Goal: Task Accomplishment & Management: Complete application form

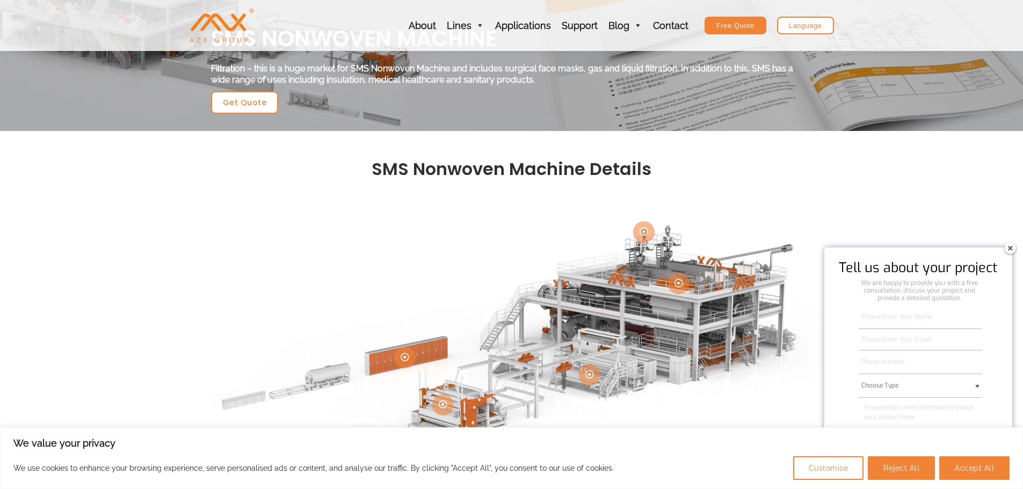
scroll to position [215, 0]
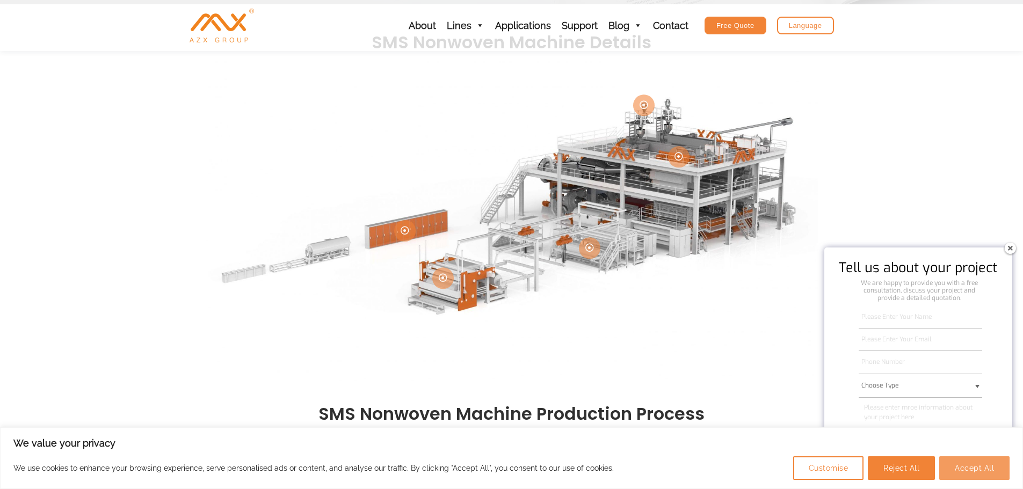
click at [995, 467] on button "Accept All" at bounding box center [975, 469] width 70 height 24
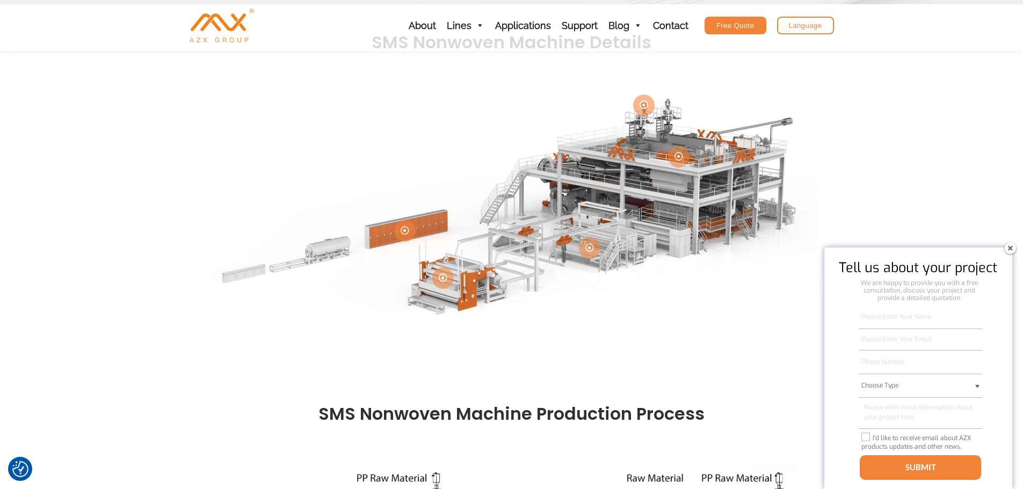
checkbox input "true"
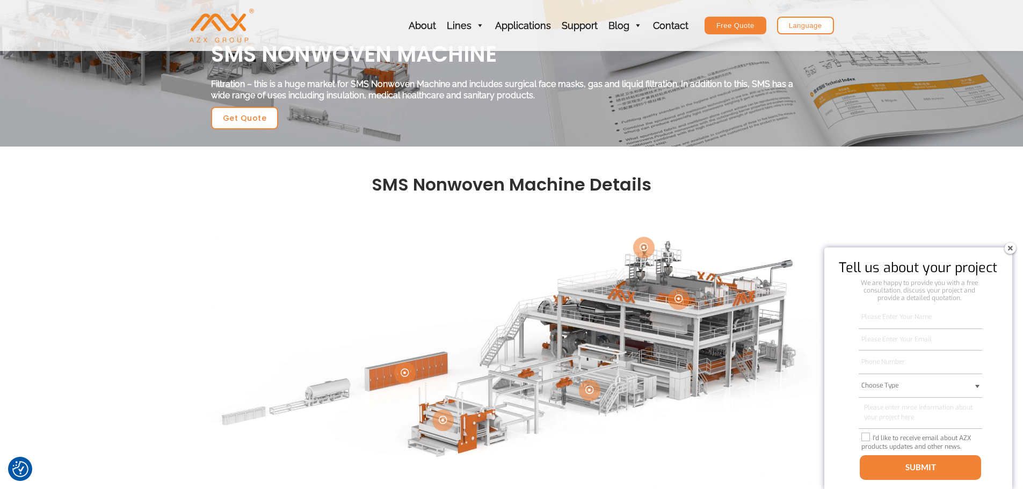
scroll to position [0, 0]
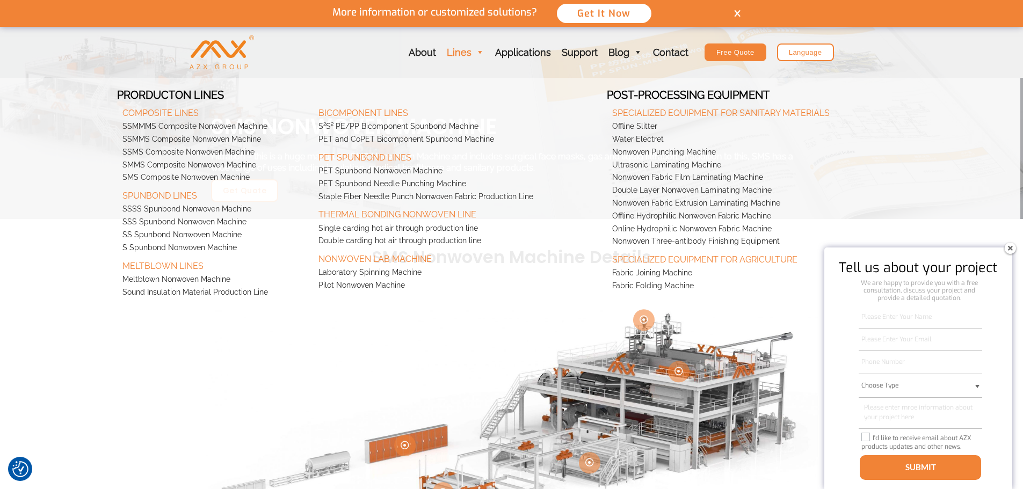
click at [471, 54] on link "Lines" at bounding box center [466, 52] width 48 height 51
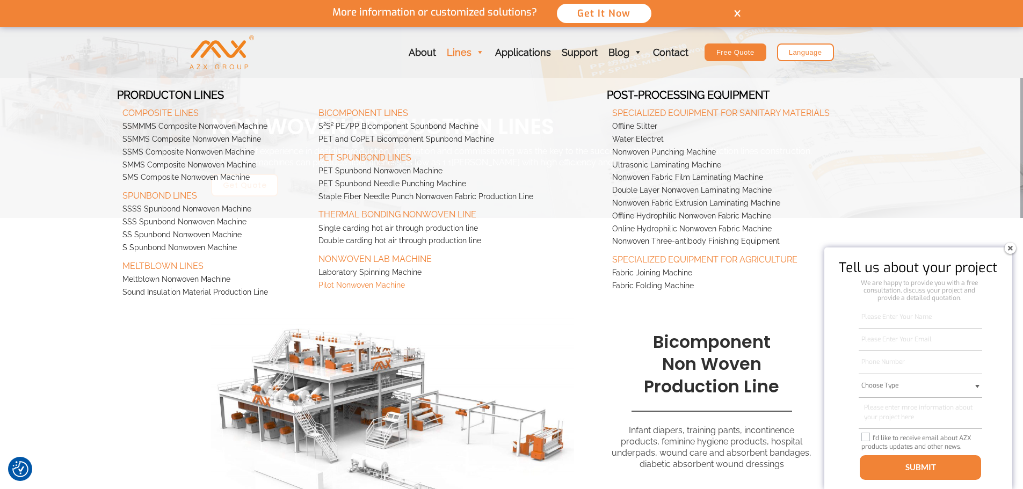
click at [404, 288] on link "Pilot Nonwoven Machine" at bounding box center [460, 285] width 294 height 13
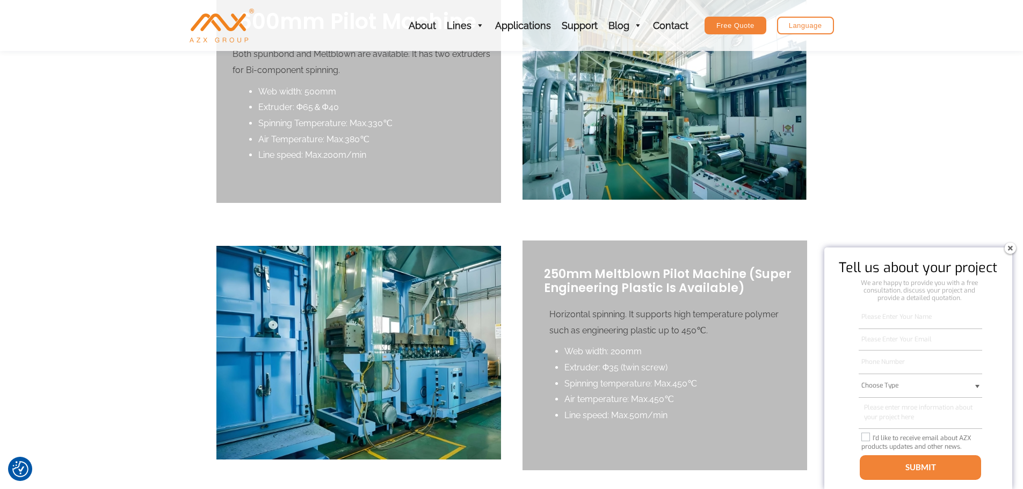
scroll to position [376, 0]
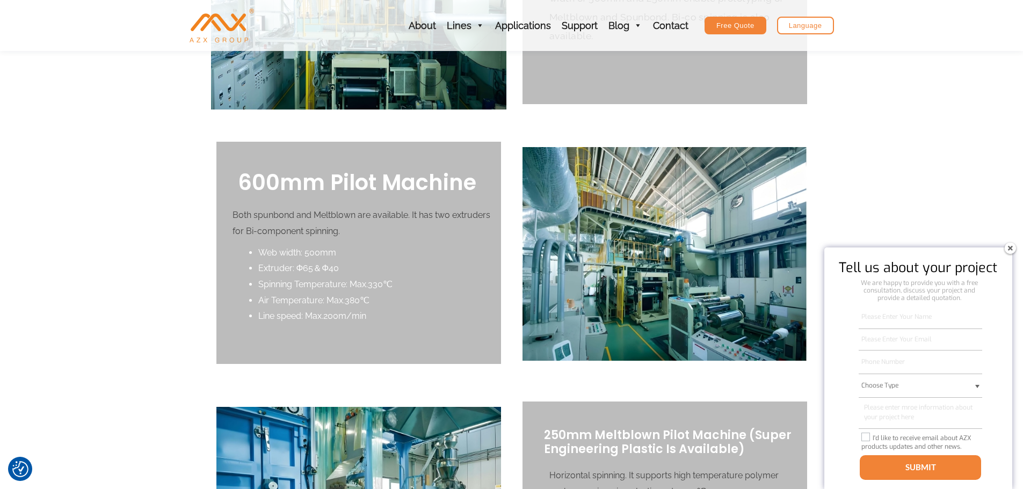
click at [366, 240] on div at bounding box center [358, 253] width 285 height 222
click at [754, 30] on div "Free Quote" at bounding box center [736, 26] width 62 height 18
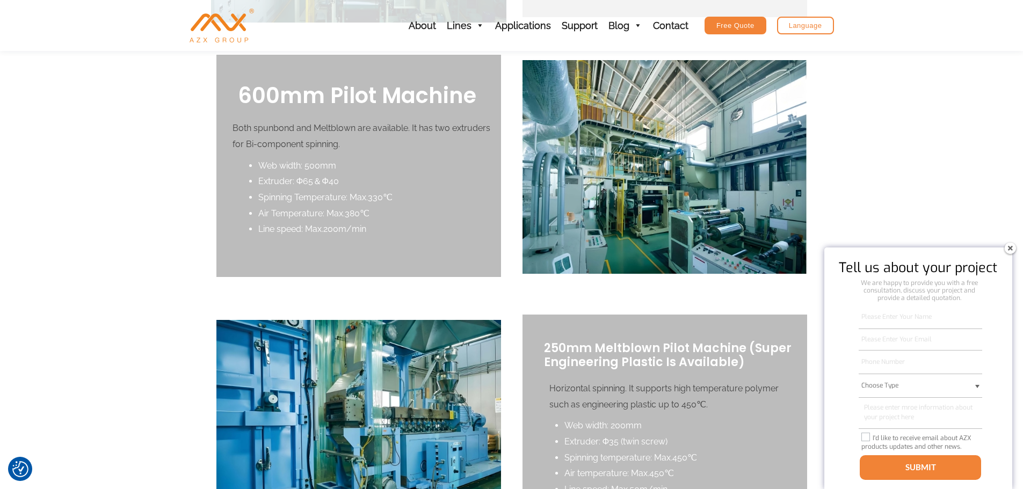
scroll to position [430, 0]
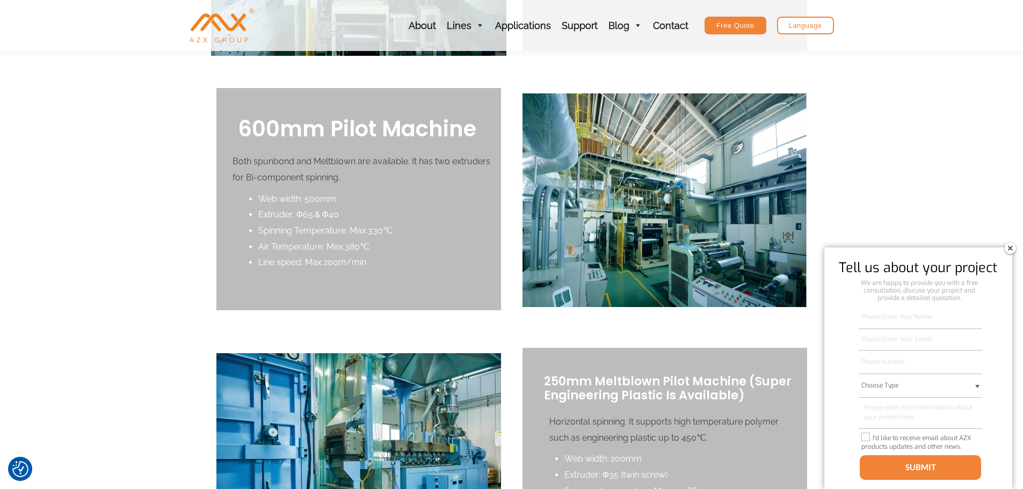
click at [1008, 248] on img at bounding box center [1010, 248] width 17 height 17
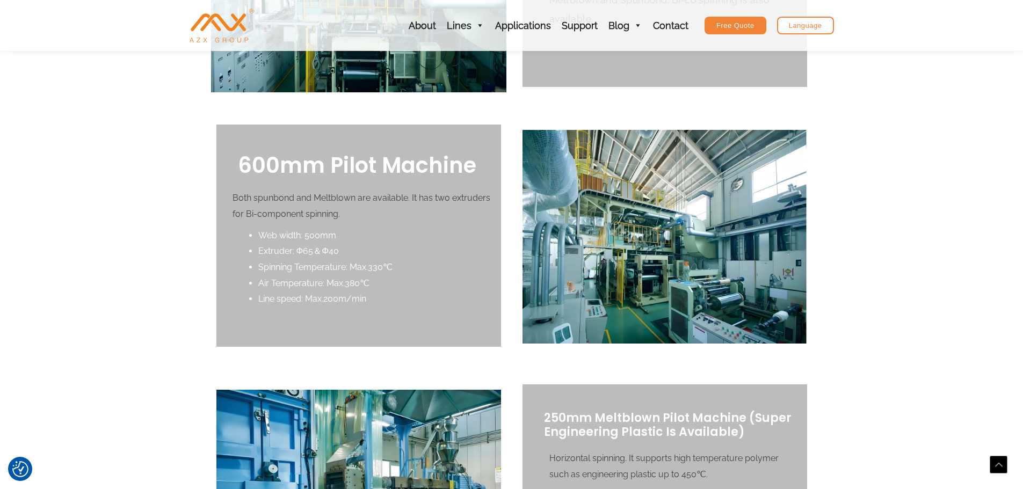
scroll to position [376, 0]
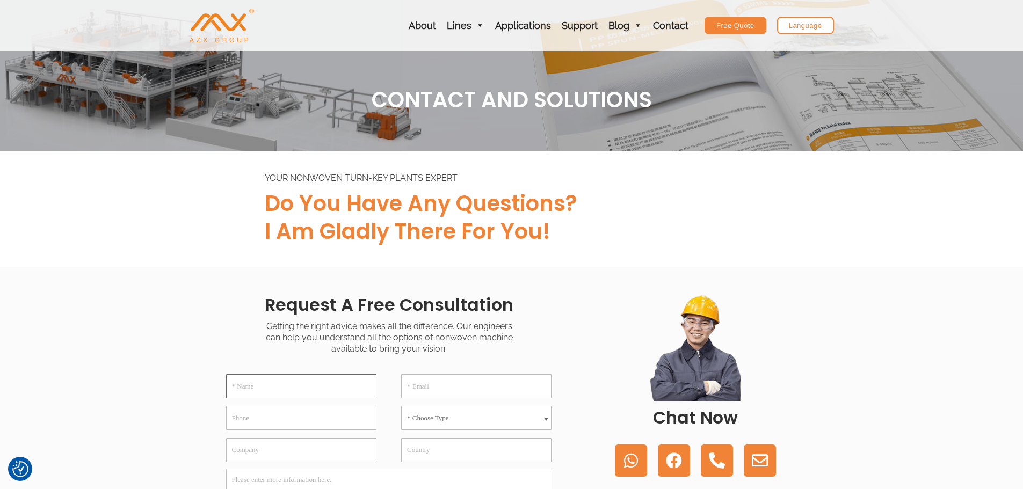
click at [284, 388] on input "* Name" at bounding box center [301, 386] width 150 height 24
click at [285, 388] on input "Gülistan" at bounding box center [301, 386] width 150 height 24
type input "Gülistan CANLI"
type input "gulistan.canli@altunkaya.com"
click at [274, 412] on input "Phone" at bounding box center [301, 418] width 150 height 24
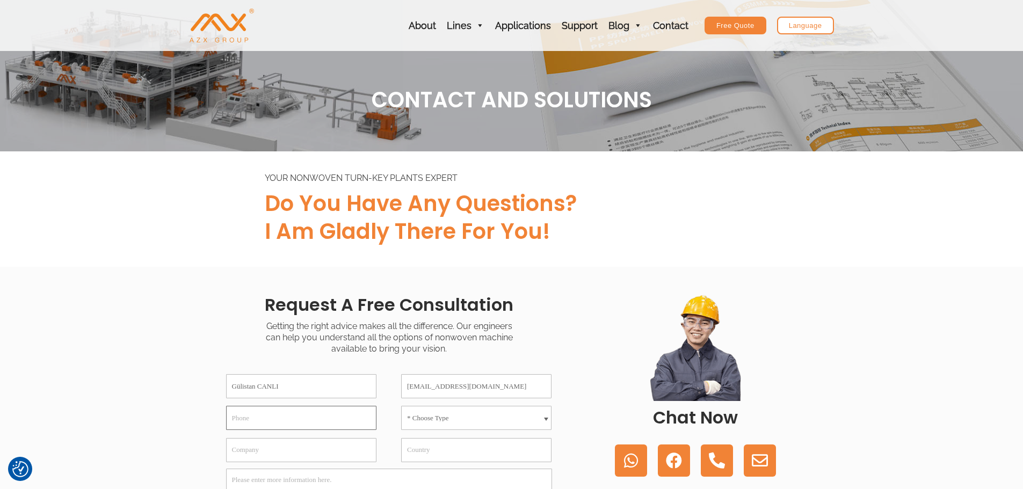
type input "05535532297"
type input "Türkiye"
click at [464, 415] on select "* Choose Type Meltblown Non woven Machine Spunbond Non woven Machine Spun-melt …" at bounding box center [476, 418] width 150 height 24
select select "Spun-melt Non woven Machine"
click at [401, 406] on select "* Choose Type Meltblown Non woven Machine Spunbond Non woven Machine Spun-melt …" at bounding box center [476, 418] width 150 height 24
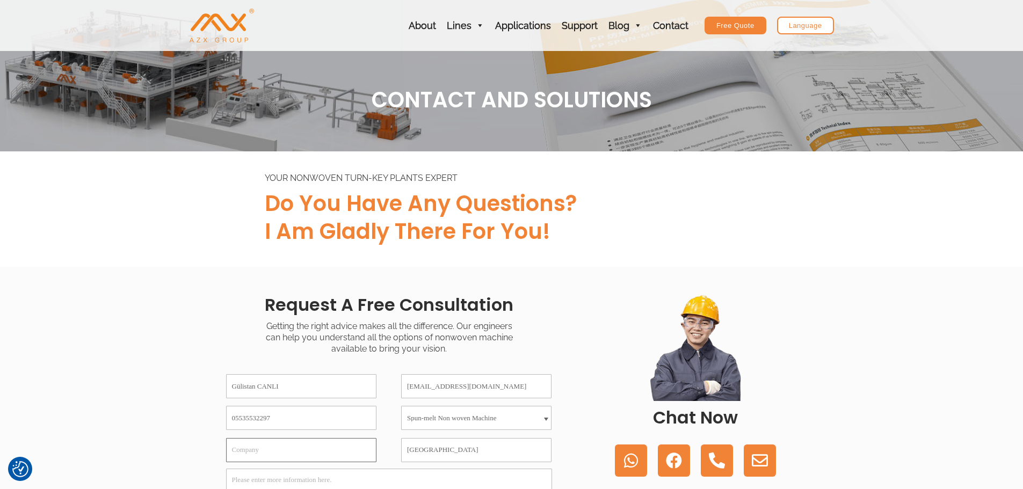
click at [349, 455] on input "Company" at bounding box center [301, 450] width 150 height 24
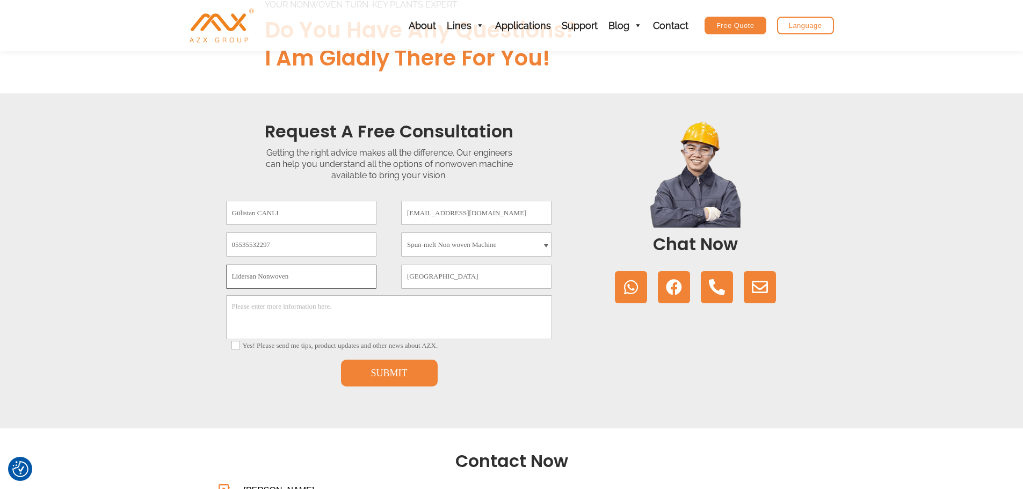
scroll to position [215, 0]
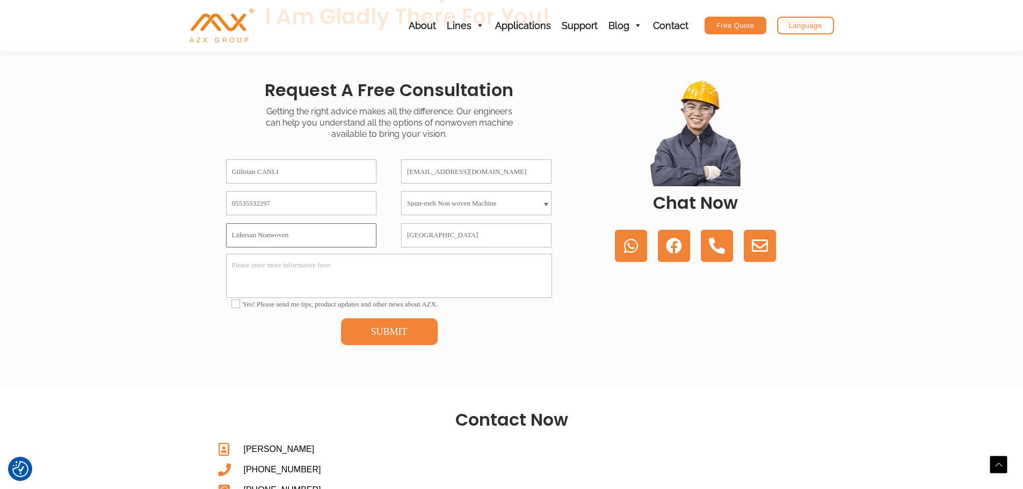
type input "Lidersan Nonwoven"
click at [288, 270] on textarea "Please enter more information here." at bounding box center [389, 276] width 326 height 44
drag, startPoint x: 344, startPoint y: 292, endPoint x: 350, endPoint y: 278, distance: 15.0
click at [350, 278] on textarea "Hello, We interested in SMS Pilot Lines. Can you give more information and quot…" at bounding box center [389, 276] width 326 height 44
click at [397, 283] on textarea "Hello, We interested in SMS Pilot Lines. Can you give more information and quot…" at bounding box center [389, 276] width 326 height 44
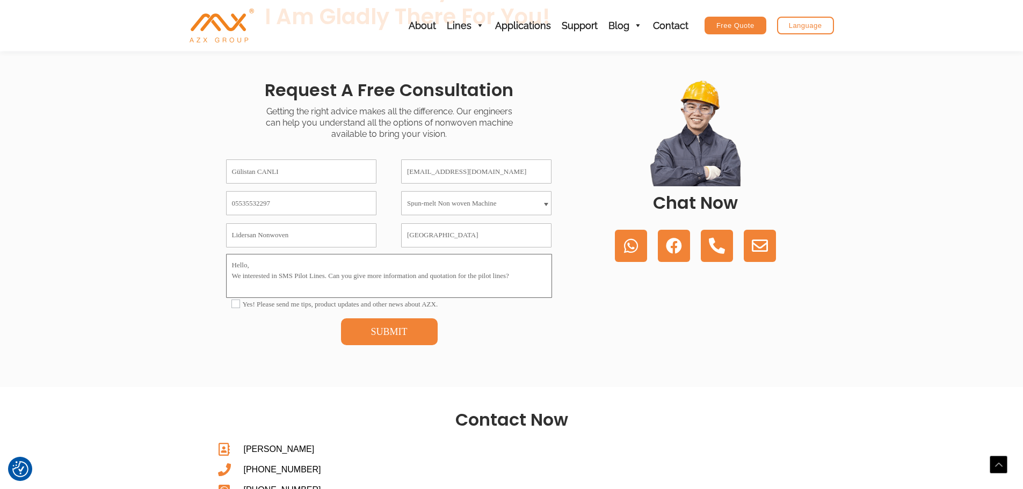
drag, startPoint x: 378, startPoint y: 277, endPoint x: 349, endPoint y: 276, distance: 28.5
click at [349, 276] on textarea "Hello, We interested in SMS Pilot Lines. Can you give more information and quot…" at bounding box center [389, 276] width 326 height 44
click at [366, 274] on textarea "Hello, We interested in SMS Pilot Lines. Can you give more information and quot…" at bounding box center [389, 276] width 326 height 44
drag, startPoint x: 385, startPoint y: 281, endPoint x: 355, endPoint y: 281, distance: 29.5
click at [355, 281] on textarea "Hello, We interested in SMS Pilot Lines. Coul" at bounding box center [389, 276] width 326 height 44
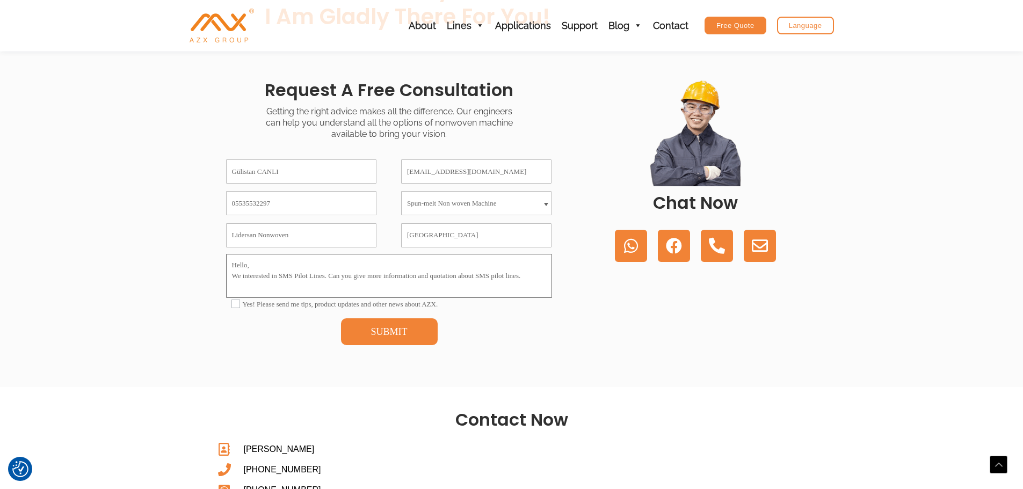
type textarea "Hello, We interested in SMS Pilot Lines. Can you give more information and quot…"
click at [382, 305] on label "Yes! Please send me tips, product updates and other news about AZX." at bounding box center [390, 304] width 316 height 9
click at [240, 305] on input"] "Yes! Please send me tips, product updates and other news about AZX." at bounding box center [236, 304] width 9 height 9
checkbox input"] "true"
click at [390, 337] on button "SUBMIT" at bounding box center [389, 332] width 97 height 27
